Goal: Check status: Check status

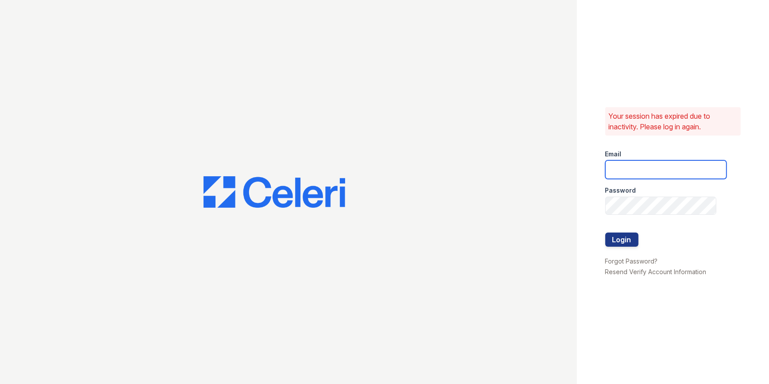
type input "etonsquare@dominionra.com"
click at [595, 241] on div "Your session has expired due to inactivity. Please log in again. Email etonsqua…" at bounding box center [673, 192] width 192 height 384
click at [611, 239] on button "Login" at bounding box center [621, 239] width 33 height 14
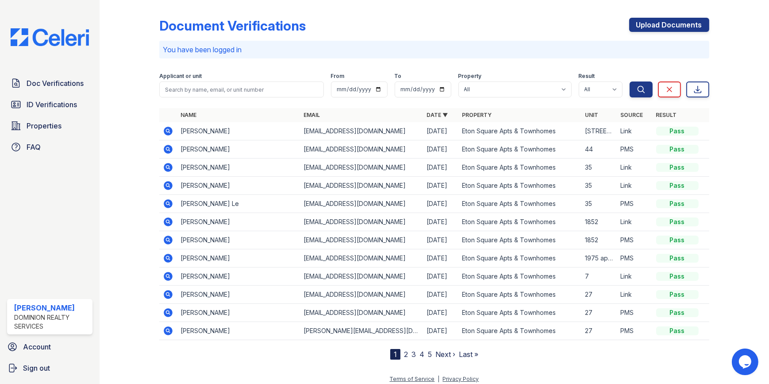
click at [169, 128] on icon at bounding box center [168, 131] width 9 height 9
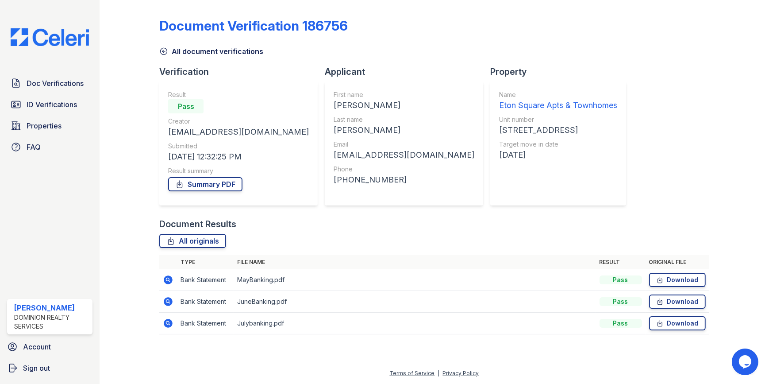
click at [166, 280] on icon at bounding box center [168, 279] width 9 height 9
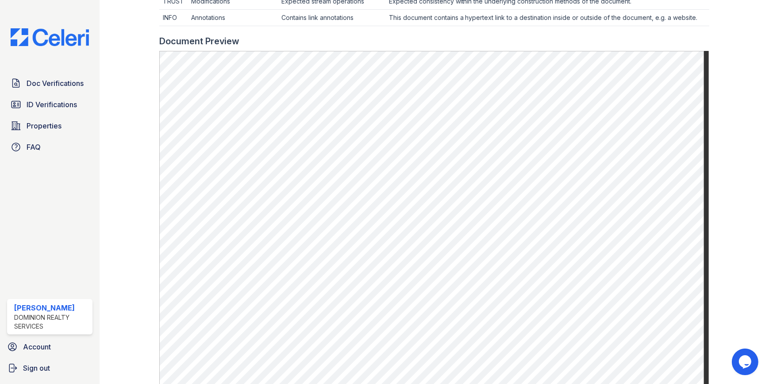
scroll to position [442, 0]
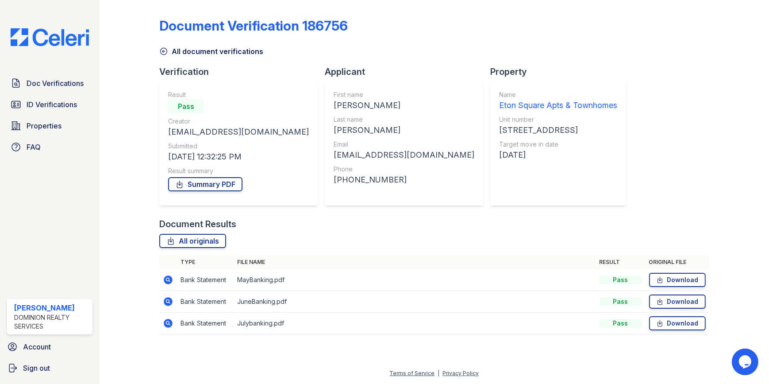
click at [168, 298] on icon at bounding box center [168, 301] width 9 height 9
click at [167, 302] on icon at bounding box center [168, 301] width 9 height 9
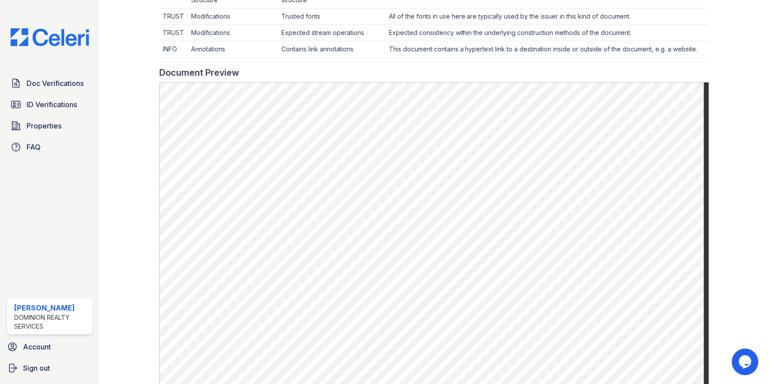
scroll to position [500, 0]
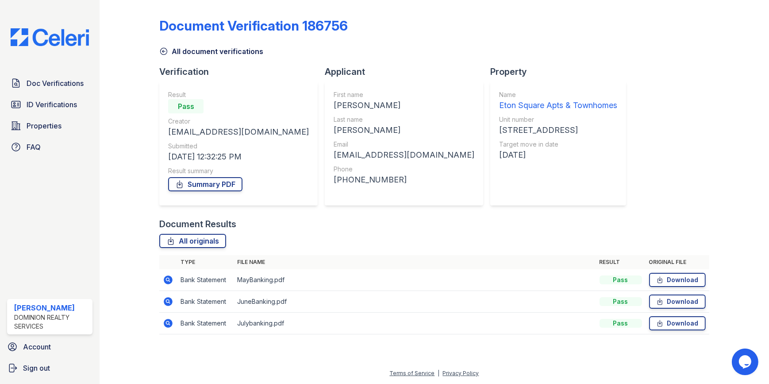
click at [164, 324] on icon at bounding box center [168, 323] width 11 height 11
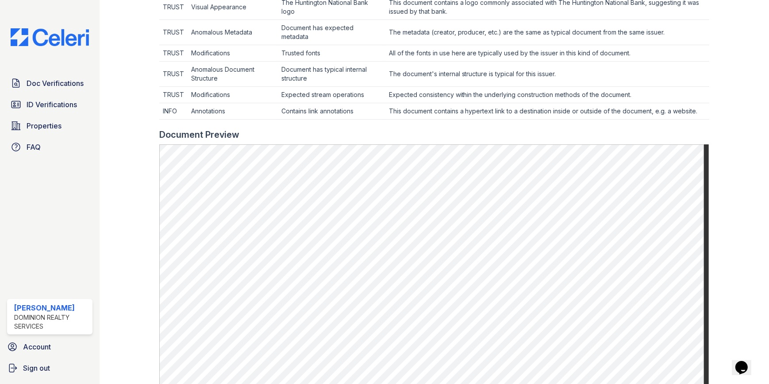
scroll to position [402, 0]
